Goal: Navigation & Orientation: Understand site structure

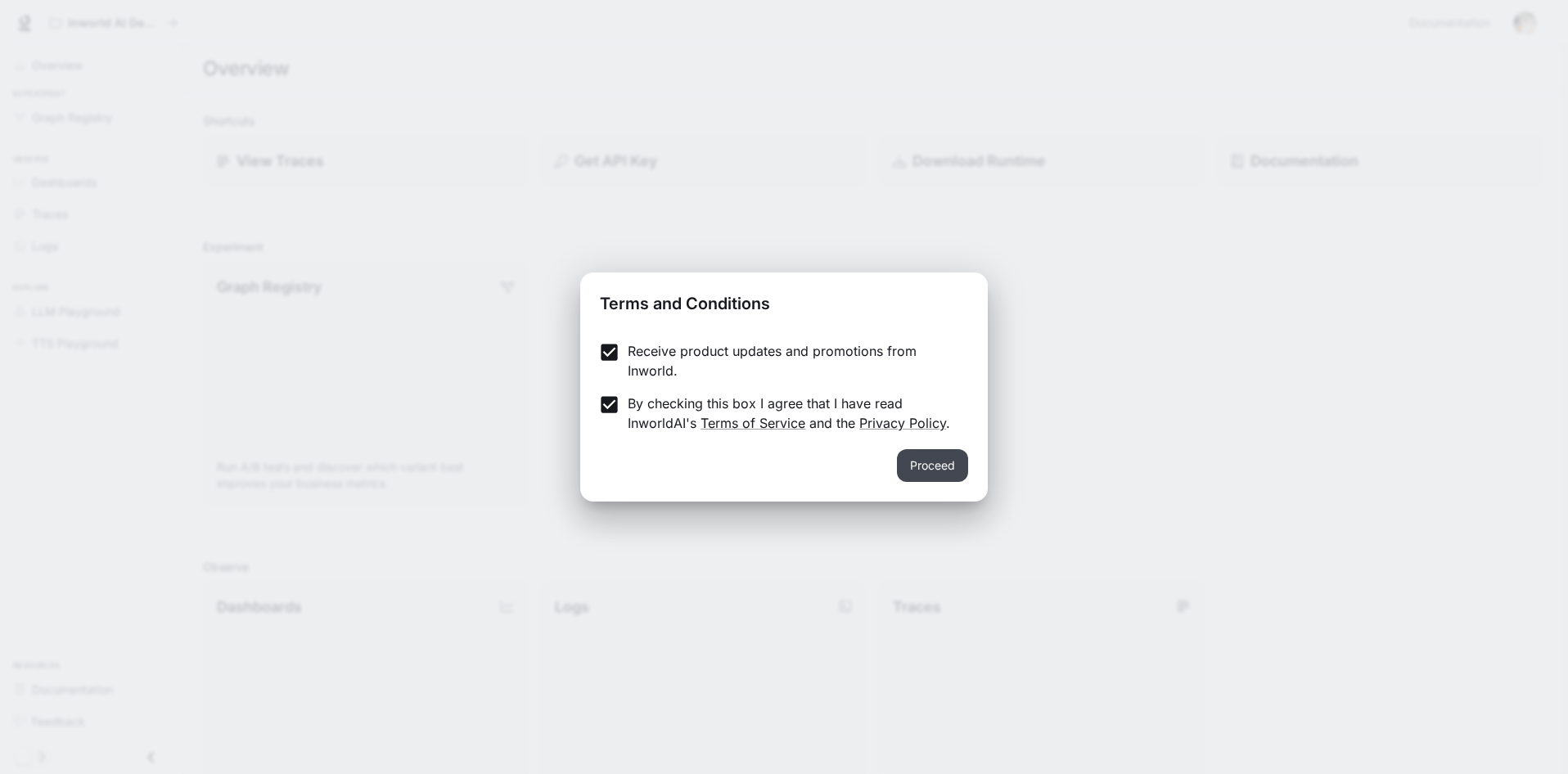
click at [919, 458] on button "Proceed" at bounding box center [933, 466] width 72 height 33
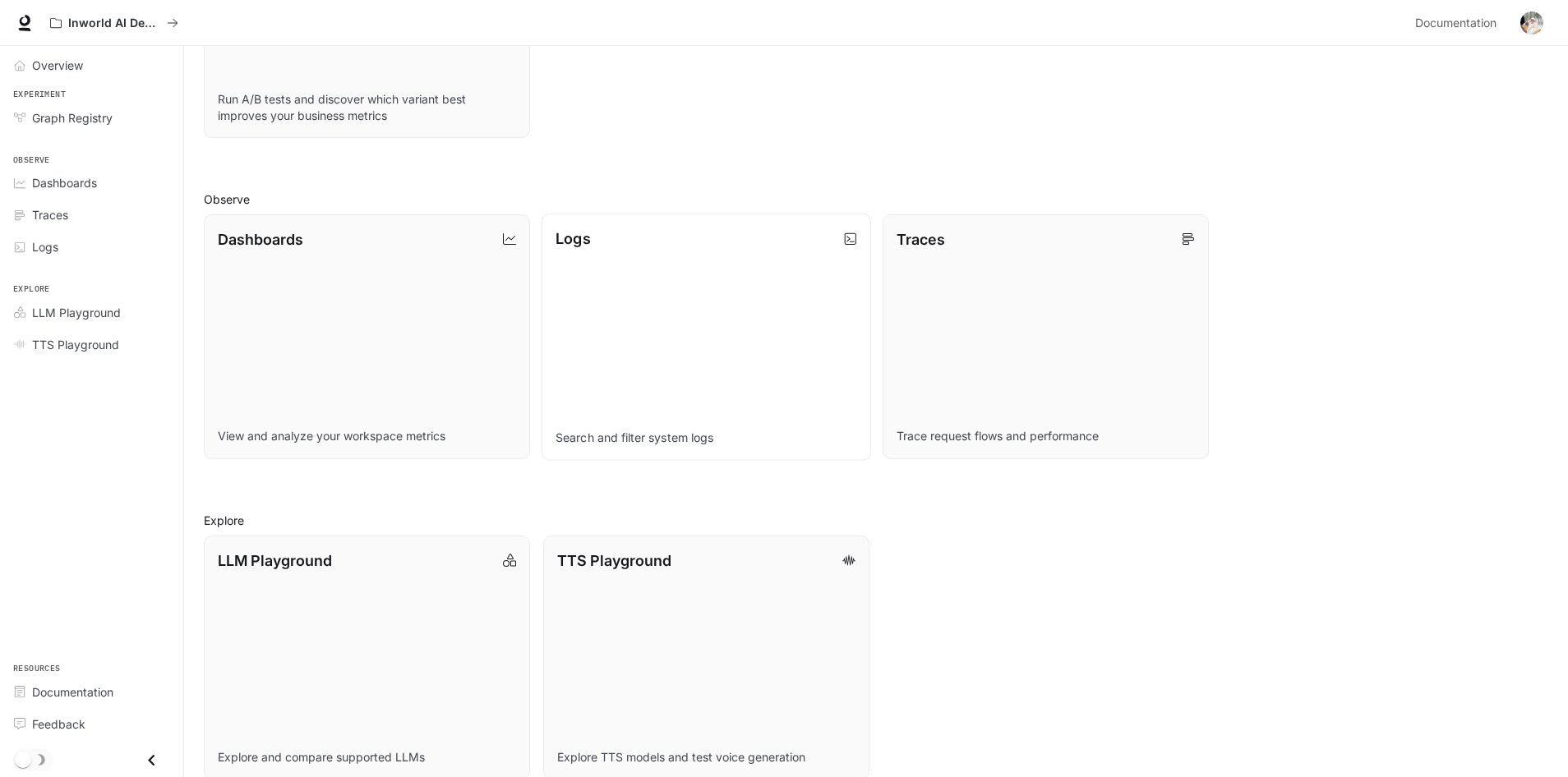
scroll to position [392, 0]
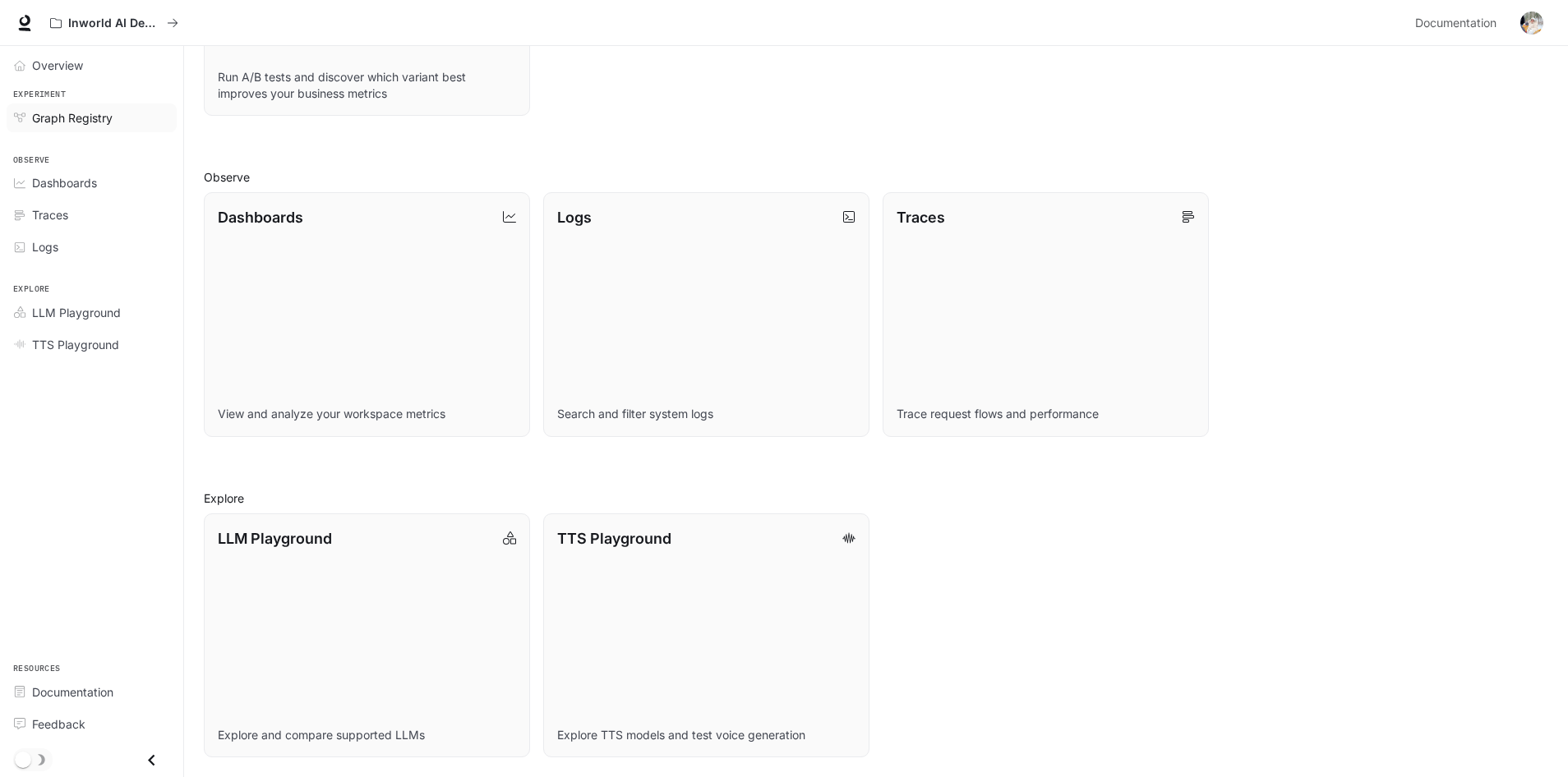
click at [76, 126] on link "Graph Registry" at bounding box center [91, 118] width 170 height 29
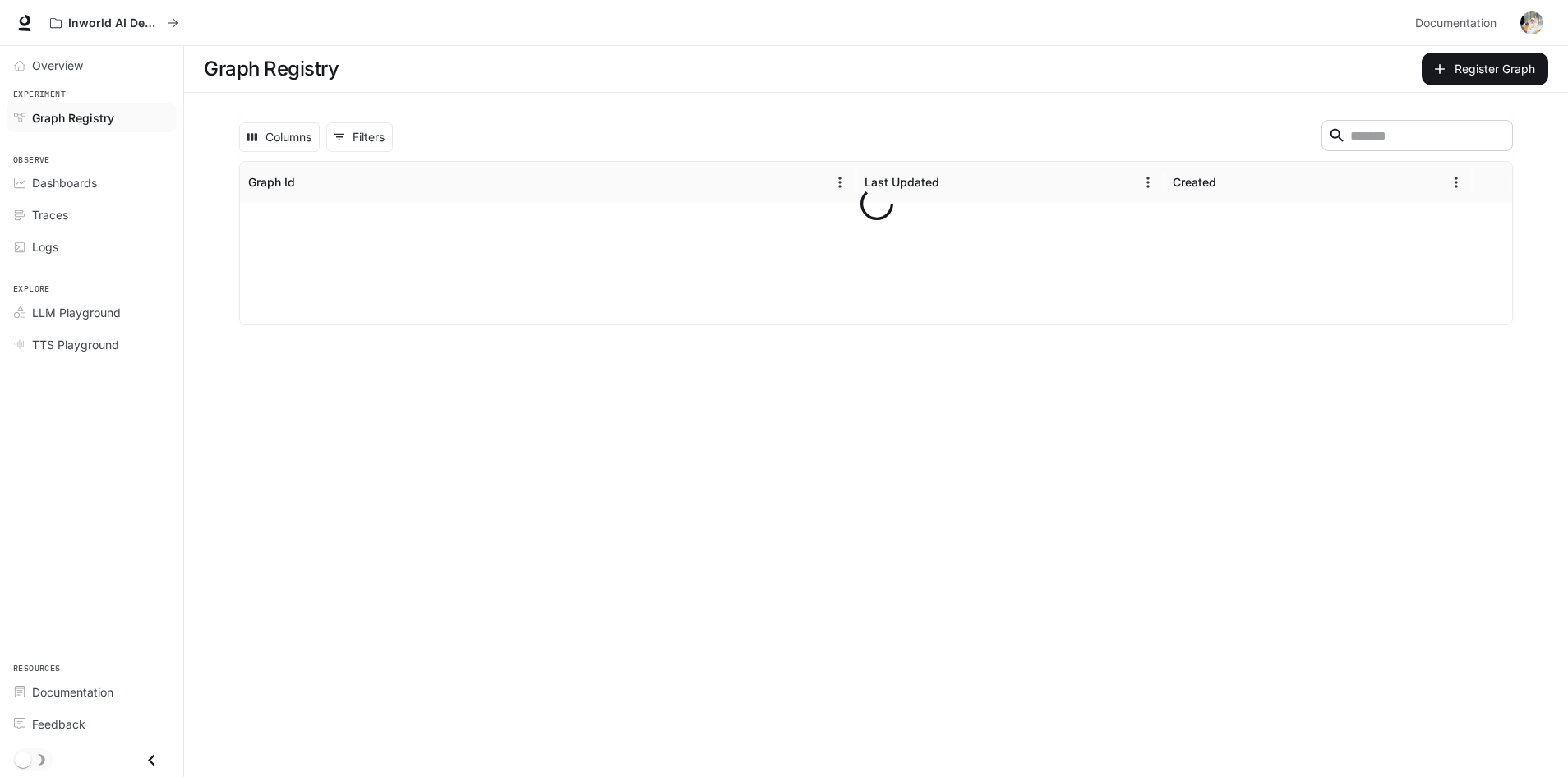
click at [55, 187] on span "Dashboards" at bounding box center [64, 183] width 65 height 18
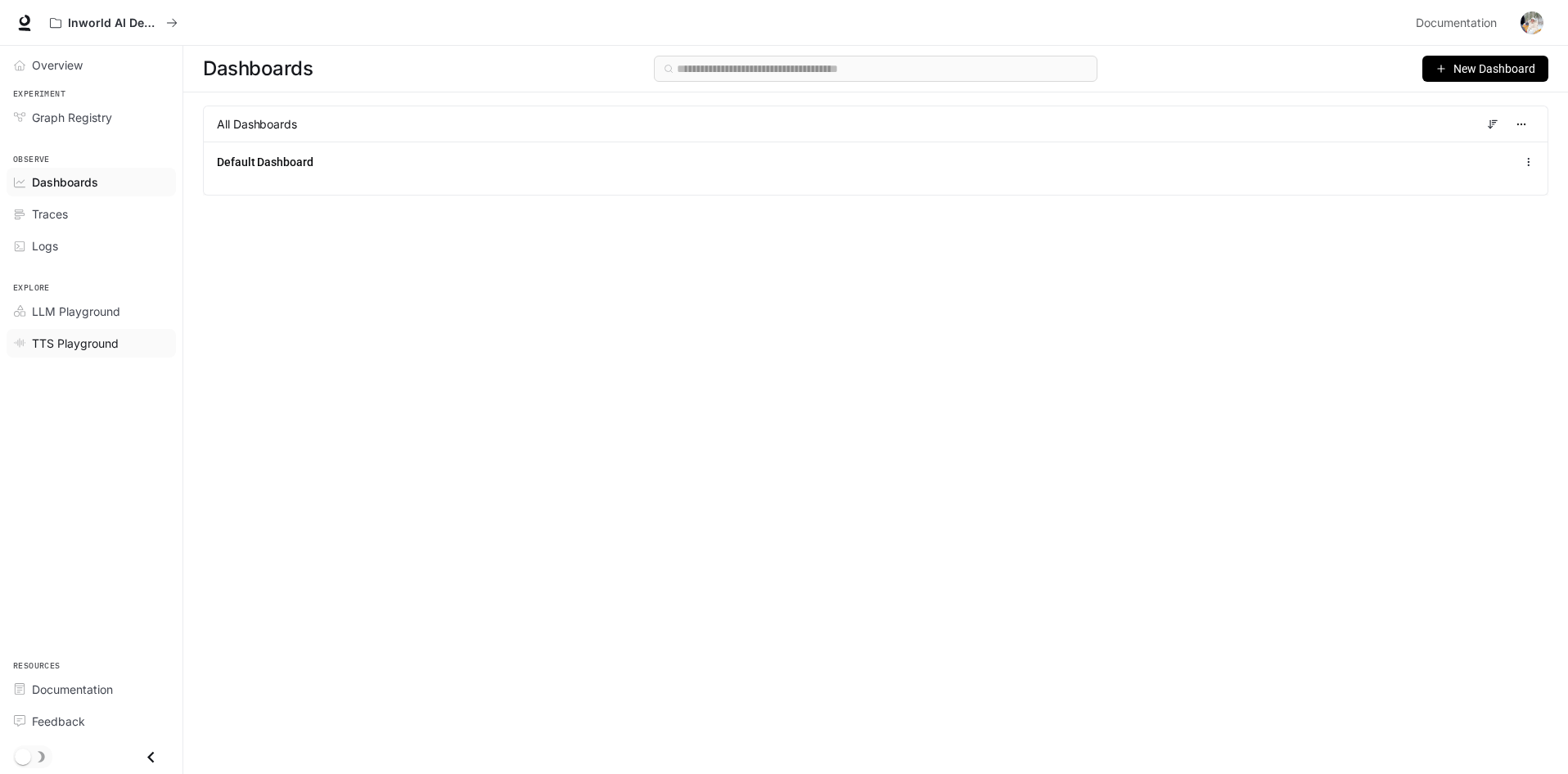
click at [63, 355] on link "TTS Playground" at bounding box center [91, 344] width 169 height 29
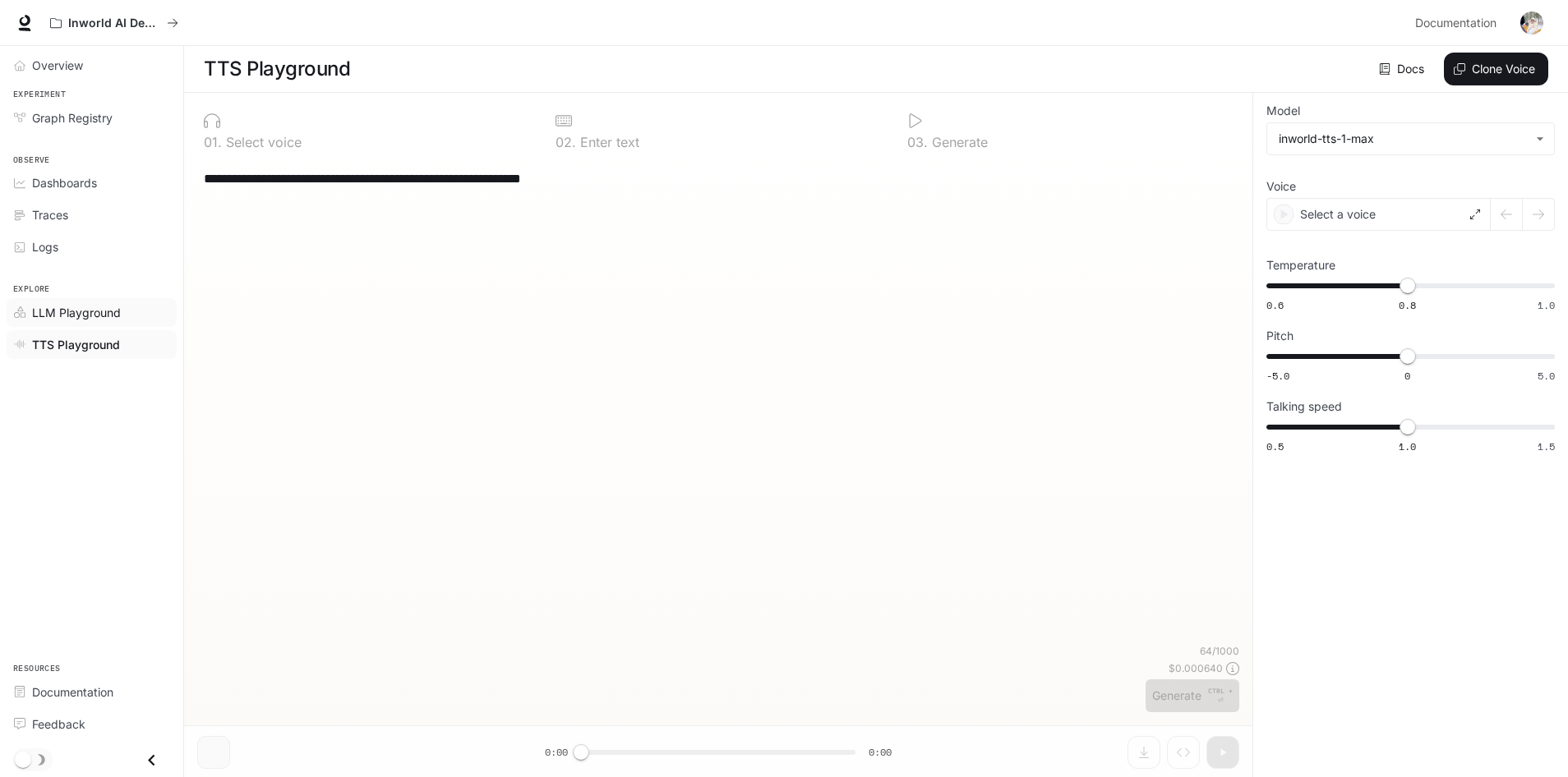
click at [78, 316] on span "LLM Playground" at bounding box center [76, 313] width 89 height 18
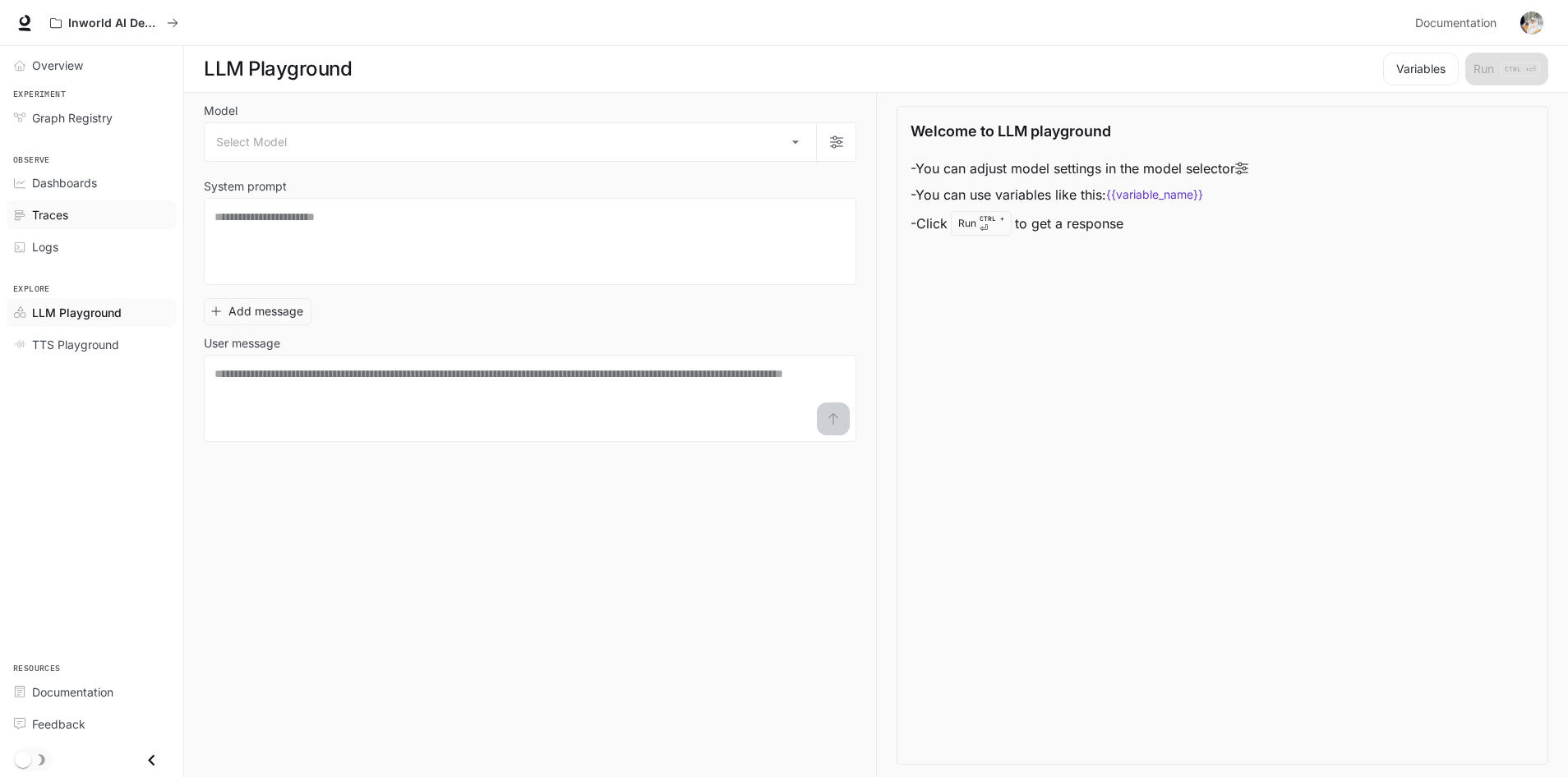
click at [81, 215] on div "Traces" at bounding box center [100, 215] width 137 height 18
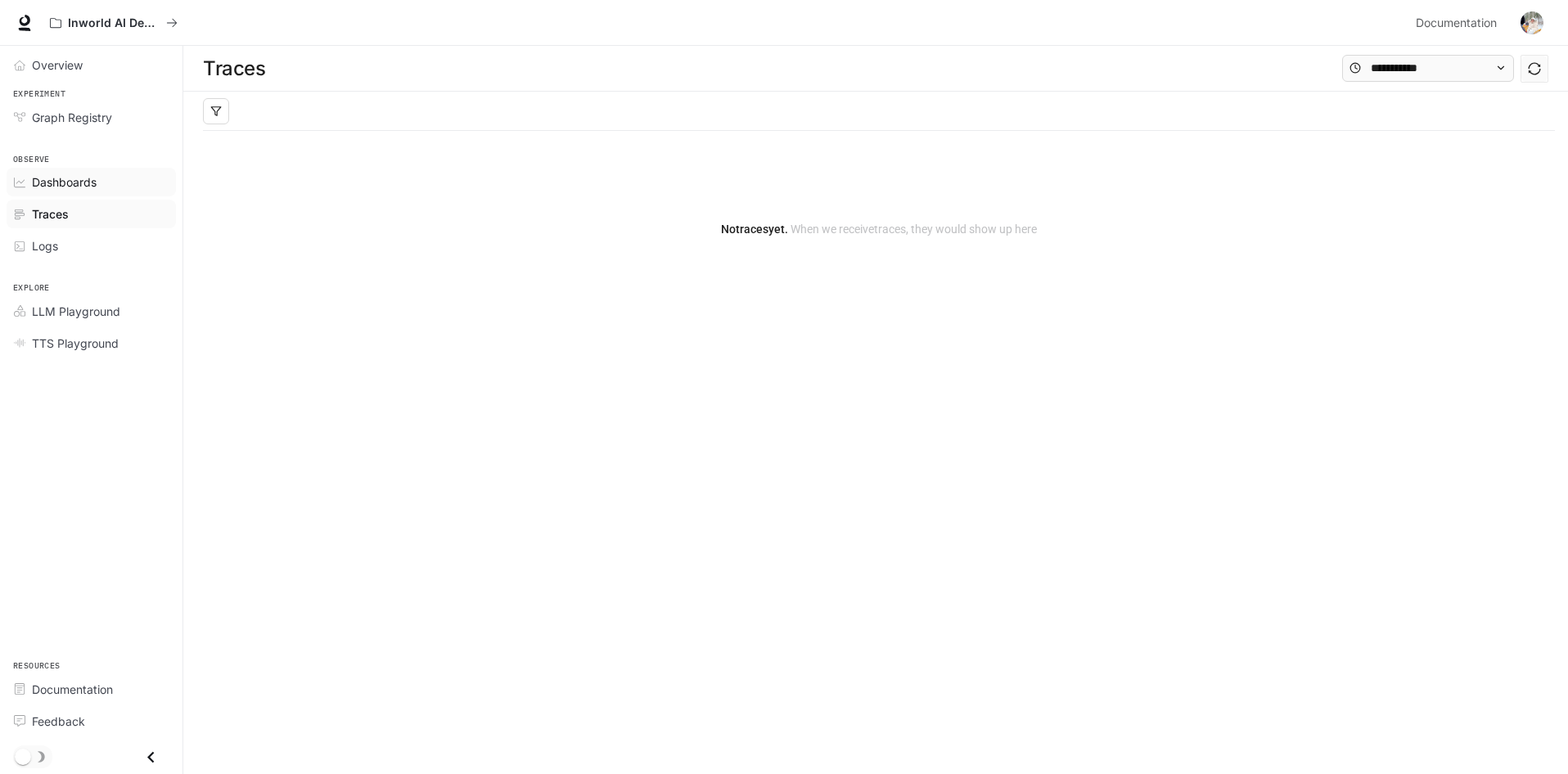
click at [18, 175] on link "Dashboards" at bounding box center [91, 182] width 169 height 29
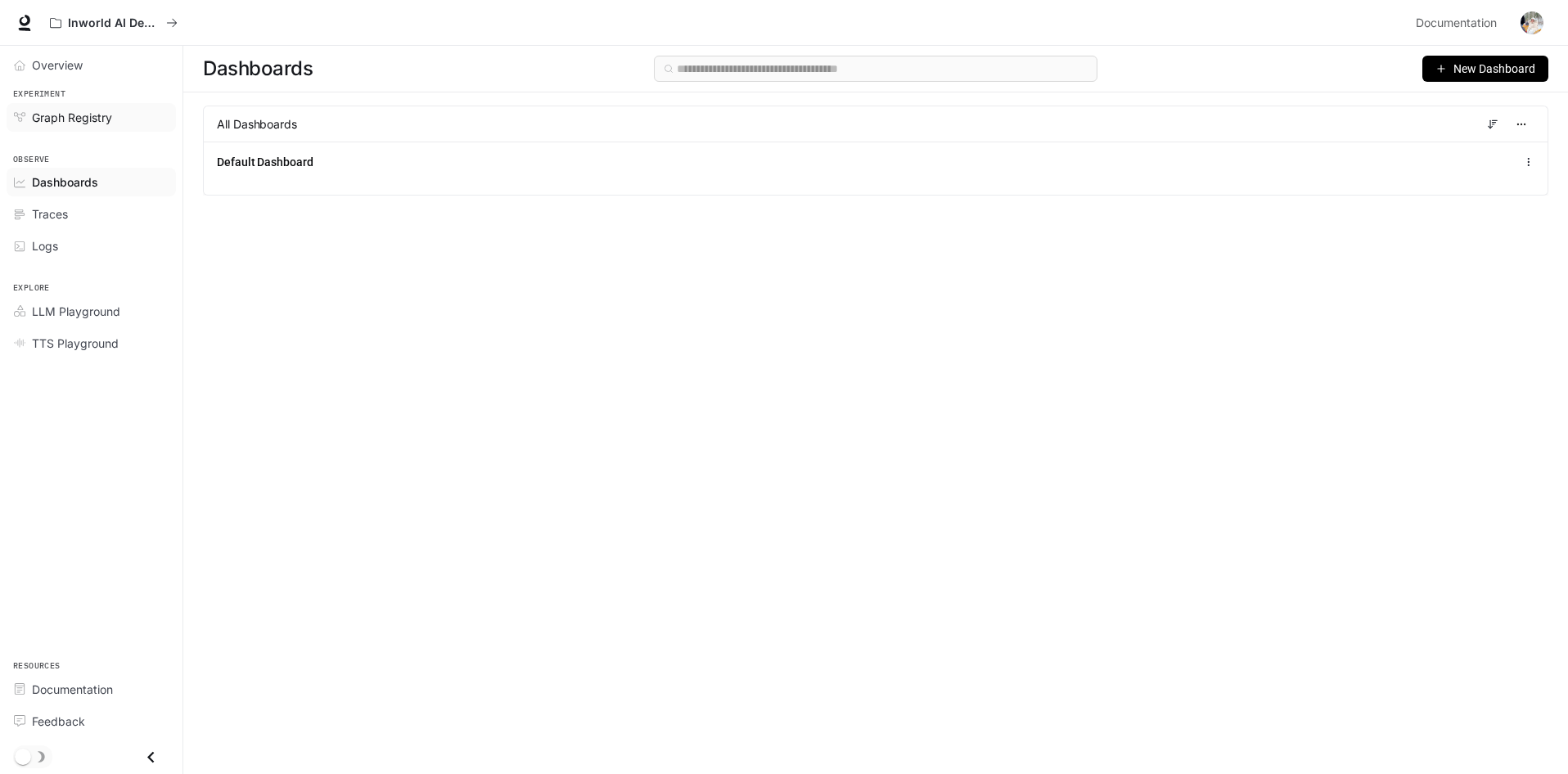
click at [83, 114] on span "Graph Registry" at bounding box center [72, 117] width 80 height 17
